Goal: Task Accomplishment & Management: Manage account settings

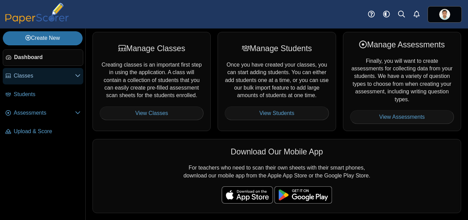
click at [24, 81] on link "Classes" at bounding box center [43, 76] width 81 height 16
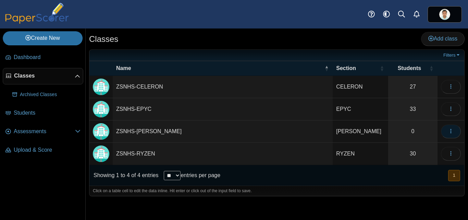
click at [454, 133] on button "button" at bounding box center [451, 131] width 20 height 14
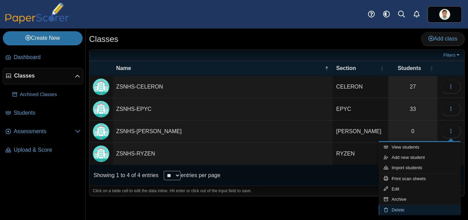
click at [394, 208] on link "Delete" at bounding box center [420, 210] width 82 height 10
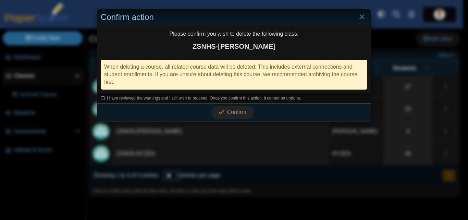
click at [126, 99] on span "I have reviewed the warnings and I still wish to proceed. Once you confirm this…" at bounding box center [204, 98] width 194 height 5
click at [227, 114] on span "Confirm" at bounding box center [236, 112] width 19 height 6
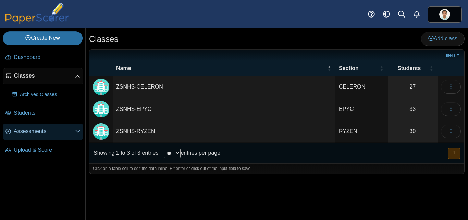
click at [70, 130] on span "Assessments" at bounding box center [44, 131] width 61 height 8
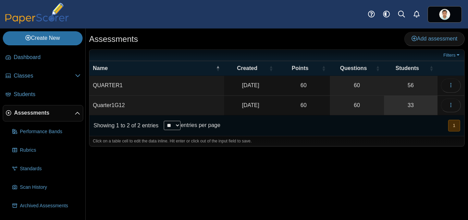
click at [417, 106] on link "33" at bounding box center [410, 105] width 53 height 19
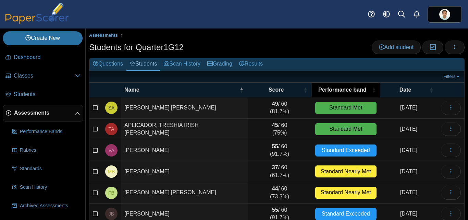
click at [362, 89] on div "Performance band" at bounding box center [342, 90] width 55 height 8
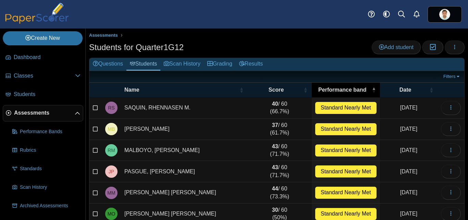
click at [362, 89] on div "Performance band" at bounding box center [342, 90] width 55 height 8
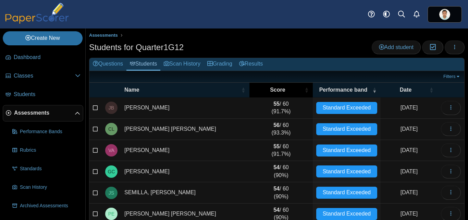
click at [305, 90] on span "\a Score\a : Activate to sort" at bounding box center [307, 90] width 4 height 14
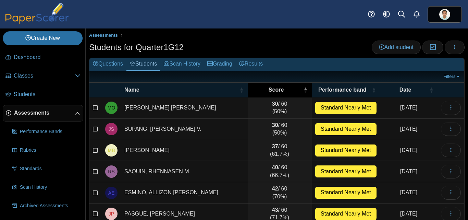
click at [304, 90] on span "\a Score\a : Activate to invert sorting" at bounding box center [306, 90] width 4 height 14
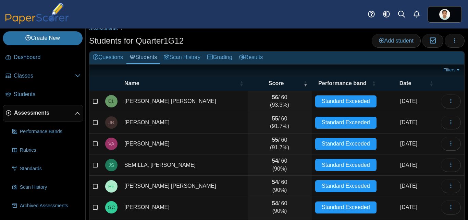
scroll to position [12, 0]
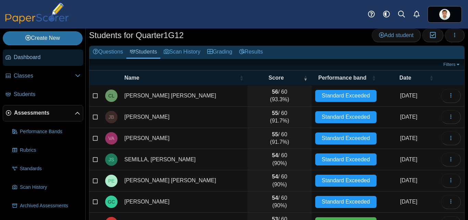
click at [32, 54] on span "Dashboard" at bounding box center [47, 57] width 67 height 8
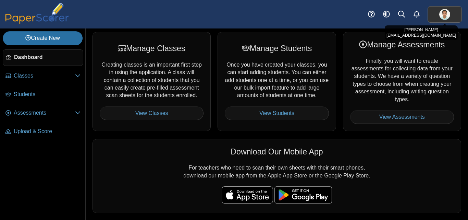
click at [451, 18] on link at bounding box center [445, 14] width 34 height 16
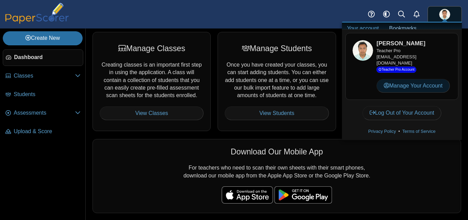
click at [418, 89] on link "Manage Your Account" at bounding box center [413, 86] width 73 height 14
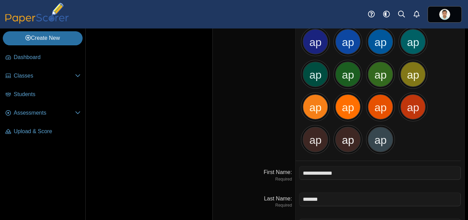
scroll to position [169, 0]
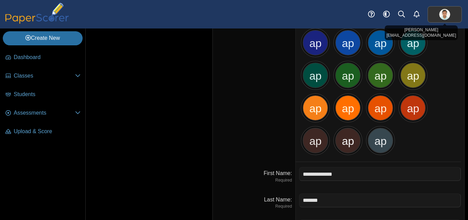
click at [448, 19] on link at bounding box center [445, 14] width 34 height 16
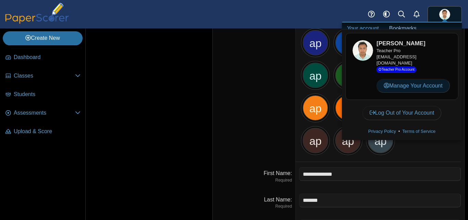
click at [430, 90] on link "Manage Your Account" at bounding box center [413, 86] width 73 height 14
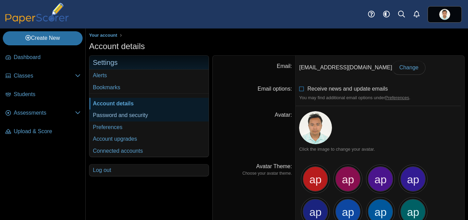
click at [118, 114] on link "Password and security" at bounding box center [148, 115] width 119 height 12
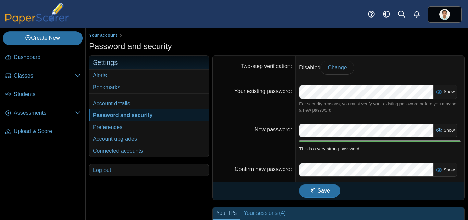
click at [439, 128] on icon at bounding box center [438, 129] width 5 height 5
click at [293, 129] on dl "New password Hide This is a very strong password." at bounding box center [338, 137] width 251 height 39
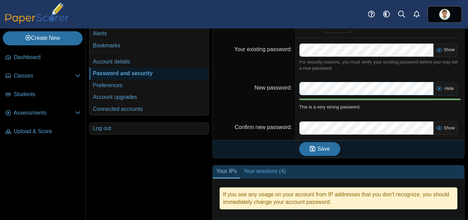
scroll to position [44, 0]
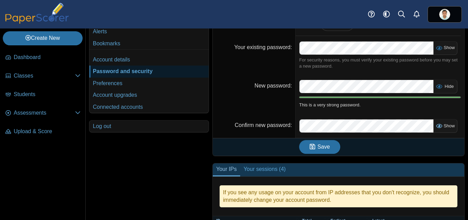
click at [438, 126] on icon at bounding box center [438, 124] width 5 height 5
click at [331, 146] on button "Save" at bounding box center [319, 147] width 41 height 14
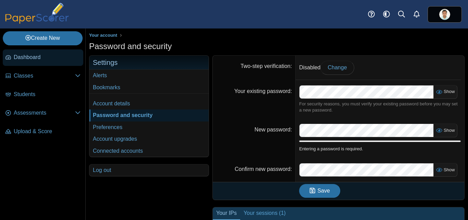
click at [30, 54] on span "Dashboard" at bounding box center [47, 57] width 67 height 8
